Goal: Task Accomplishment & Management: Complete application form

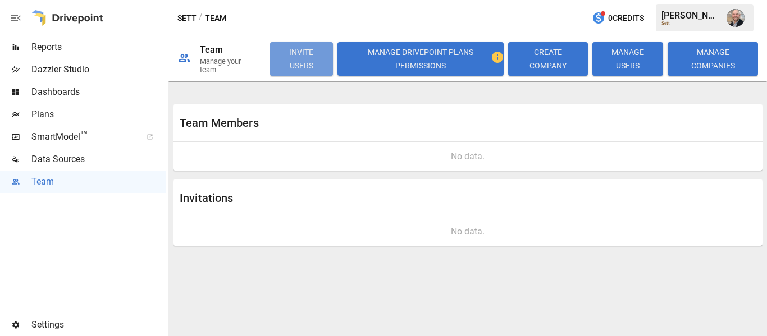
click at [299, 72] on button "INVITE USERS" at bounding box center [301, 59] width 63 height 34
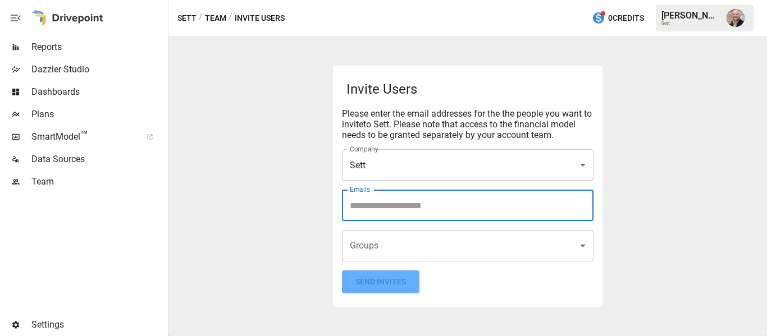
click at [404, 215] on input "Emails" at bounding box center [468, 205] width 242 height 21
type input "**********"
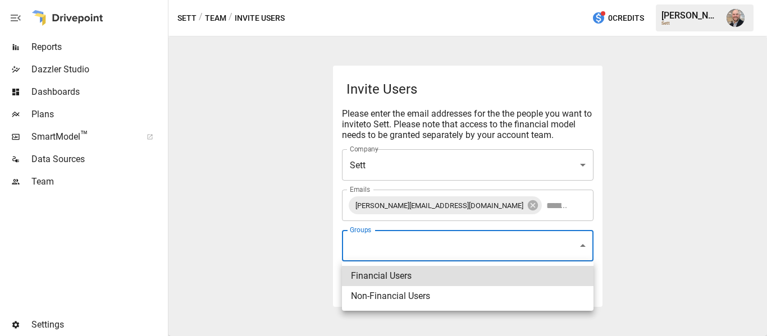
click at [400, 0] on body "Reports Dazzler Studio Dashboards Plans SmartModel ™ Data Sources Team Settings…" at bounding box center [383, 0] width 767 height 0
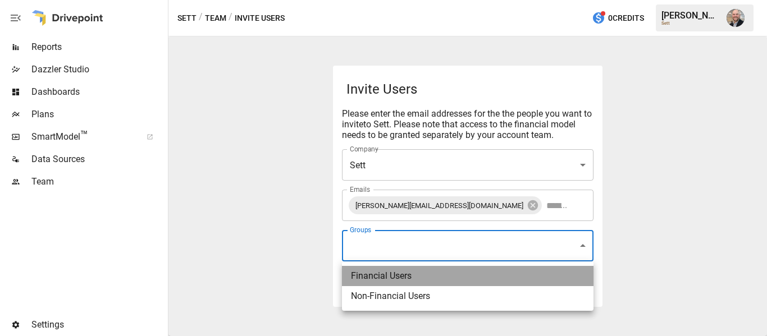
click at [399, 272] on li "Financial Users" at bounding box center [468, 276] width 252 height 20
type input "**********"
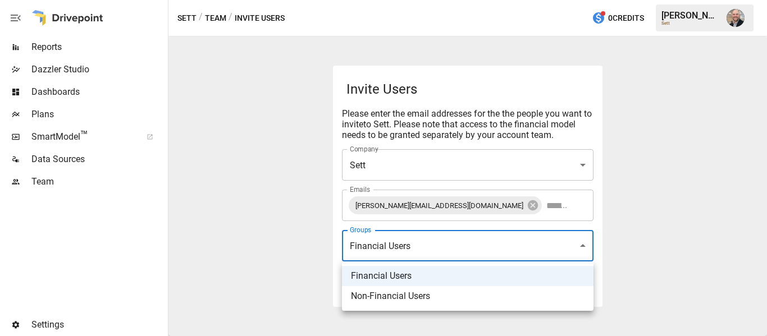
click at [256, 209] on div at bounding box center [383, 168] width 767 height 336
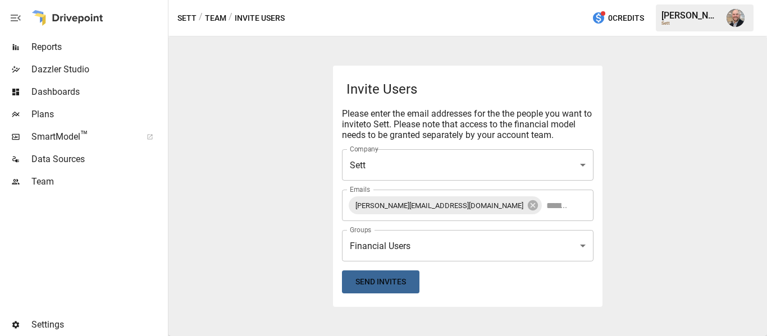
click at [368, 278] on button "Send Invites" at bounding box center [381, 282] width 78 height 23
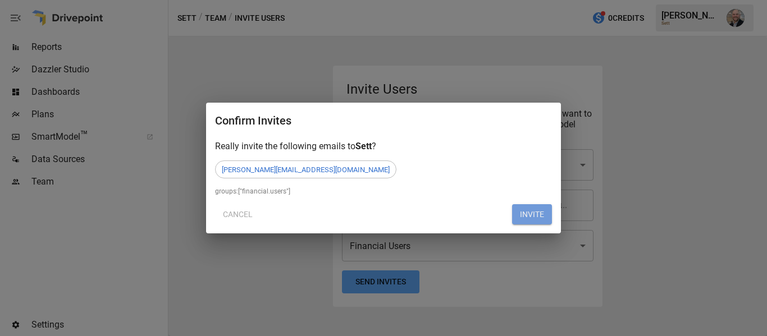
click at [523, 211] on button "INVITE" at bounding box center [532, 214] width 40 height 20
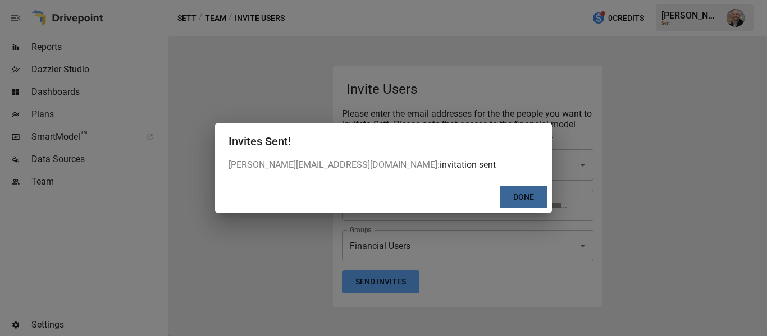
click at [520, 193] on button "Done" at bounding box center [524, 197] width 48 height 23
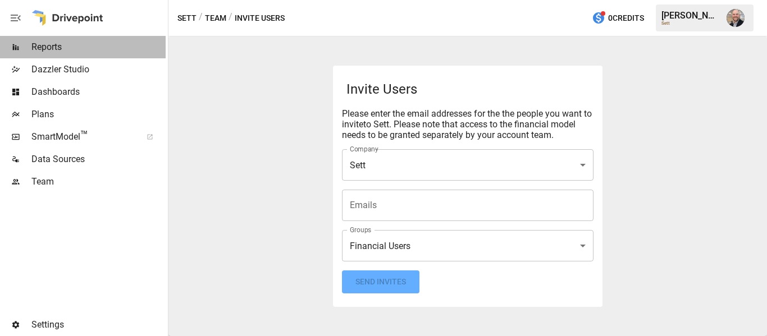
click at [39, 39] on div "Reports" at bounding box center [83, 47] width 166 height 22
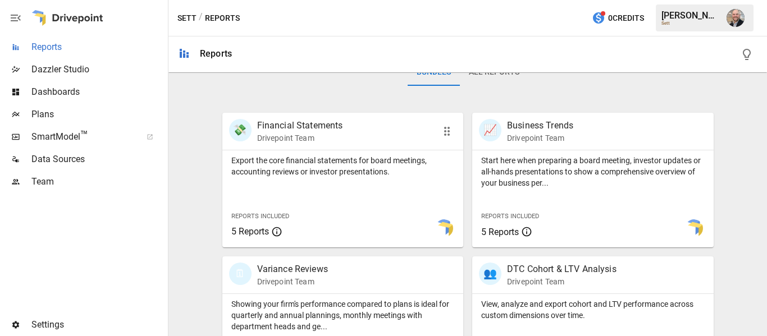
scroll to position [188, 0]
click at [186, 104] on div "Featured Bundle Benchmarks Easily identify strengths and weaknesses for P&L and…" at bounding box center [468, 284] width 590 height 789
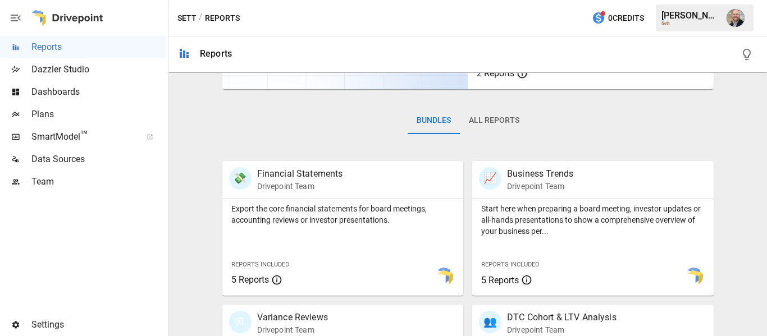
scroll to position [75, 0]
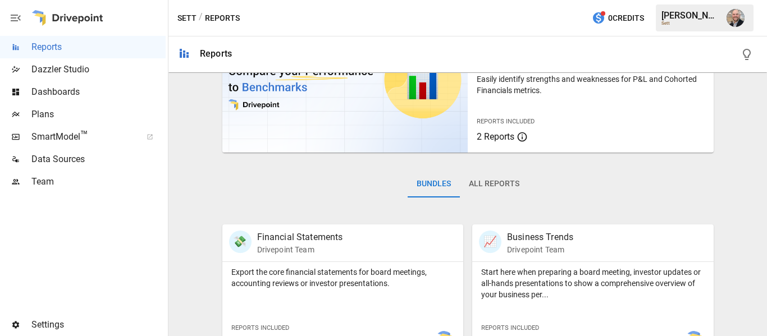
click at [84, 159] on span "Data Sources" at bounding box center [98, 159] width 134 height 13
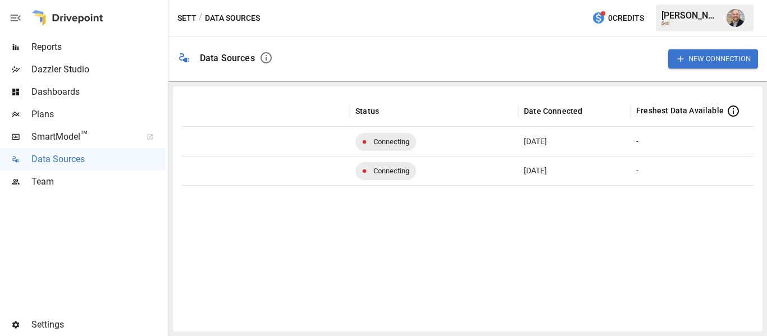
scroll to position [0, 243]
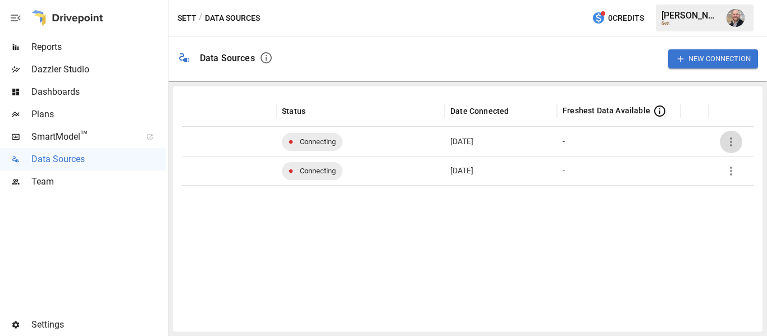
click at [736, 147] on icon "button" at bounding box center [731, 141] width 13 height 13
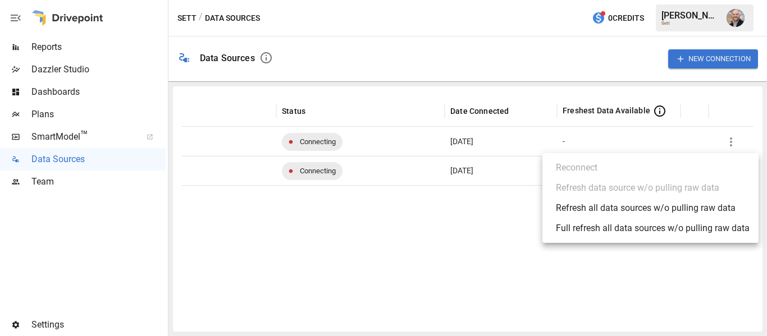
click at [334, 240] on div at bounding box center [383, 168] width 767 height 336
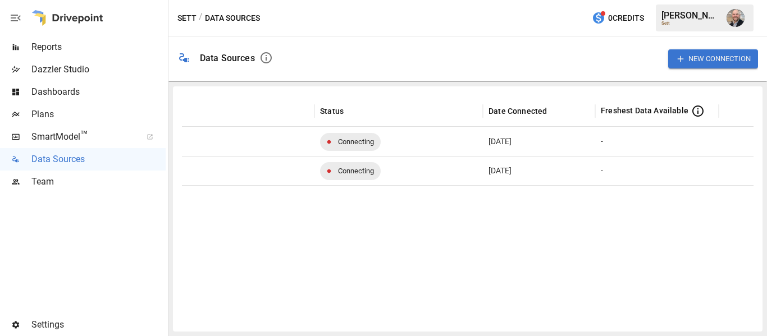
scroll to position [0, 0]
